Goal: Learn about a topic: Learn about a topic

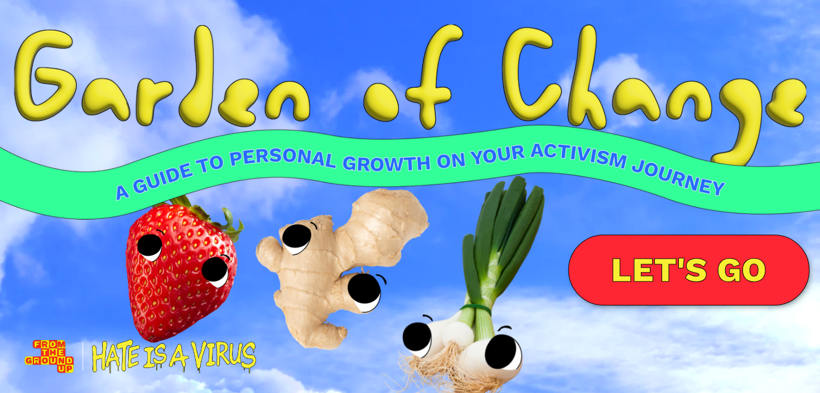
click at [686, 269] on link "LET'S GO" at bounding box center [689, 270] width 241 height 71
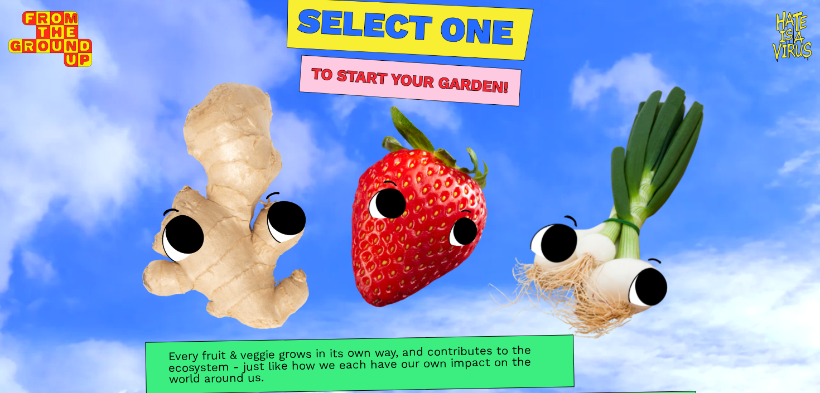
click at [790, 42] on video at bounding box center [410, 196] width 820 height 393
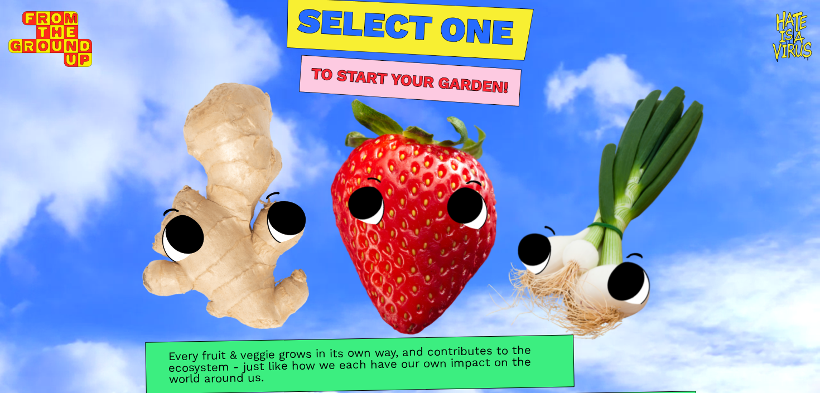
click at [443, 227] on img at bounding box center [410, 200] width 330 height 329
